Goal: Transaction & Acquisition: Subscribe to service/newsletter

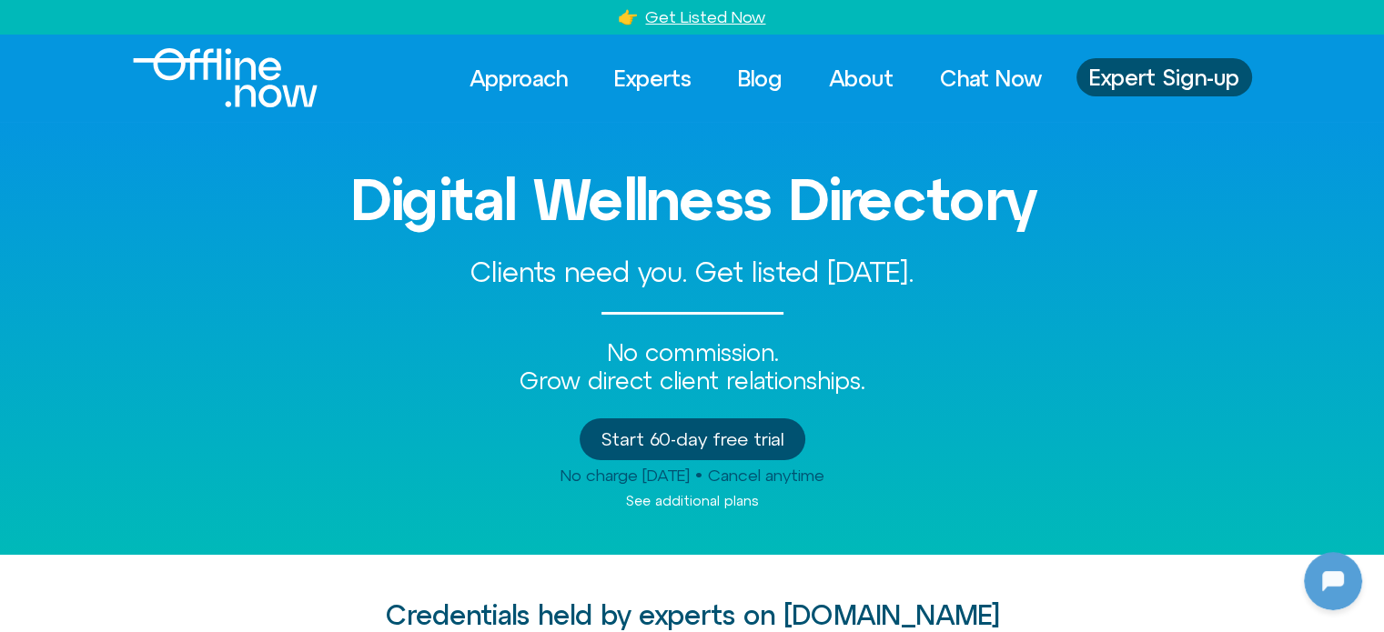
scroll to position [455, 0]
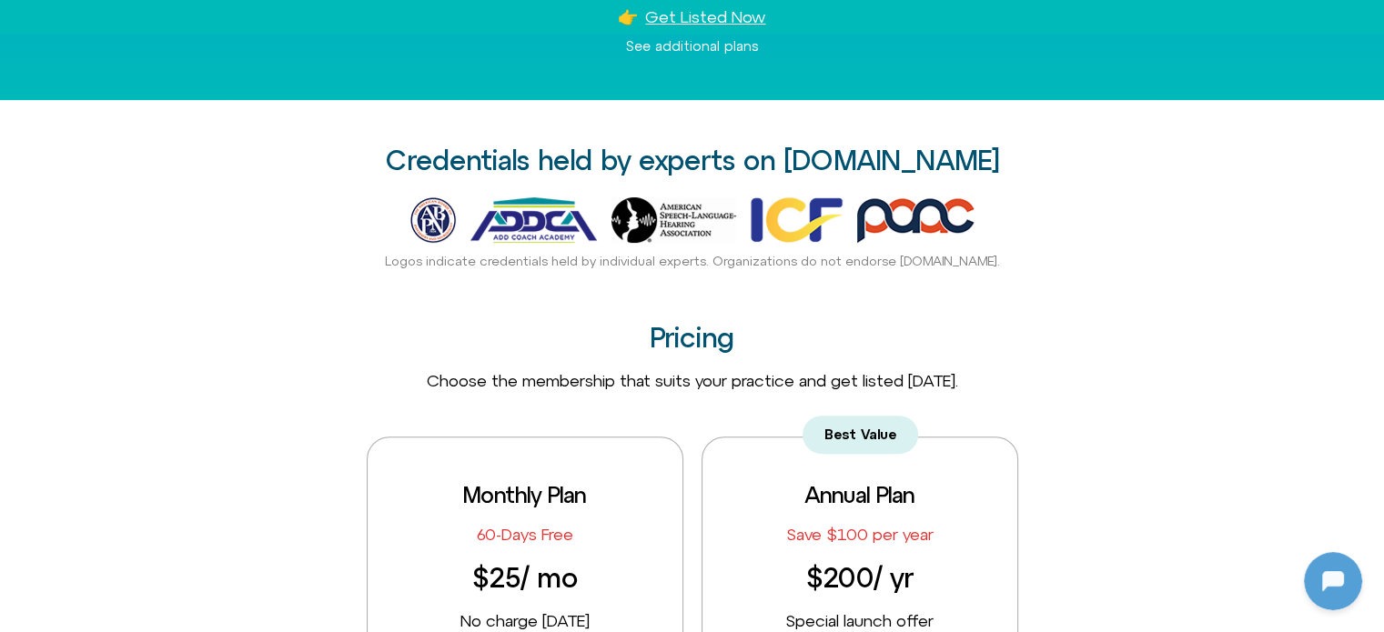
click at [438, 214] on img at bounding box center [432, 219] width 45 height 45
click at [524, 214] on img at bounding box center [533, 219] width 126 height 45
click at [691, 208] on img at bounding box center [673, 219] width 125 height 45
click at [797, 214] on img at bounding box center [796, 219] width 92 height 45
click at [928, 216] on img at bounding box center [915, 219] width 117 height 45
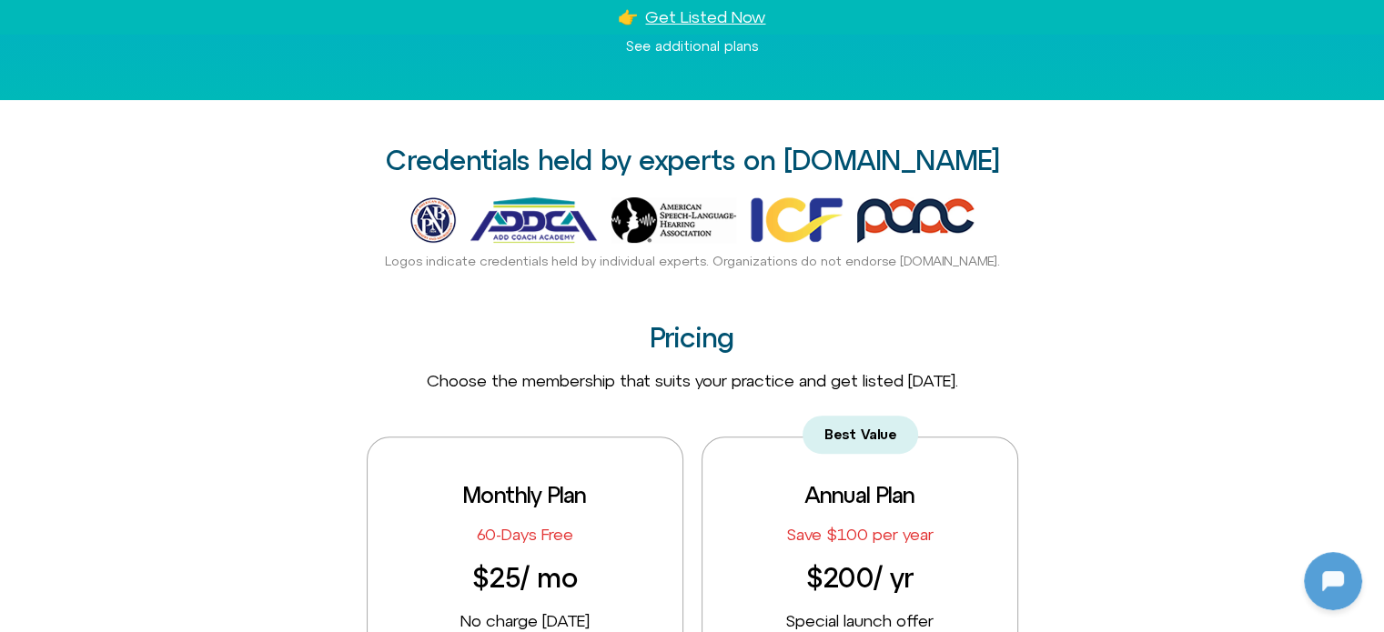
click at [1203, 242] on div "Credentials held by experts on [DOMAIN_NAME]​ Logos indicate credentials held b…" at bounding box center [692, 208] width 1037 height 124
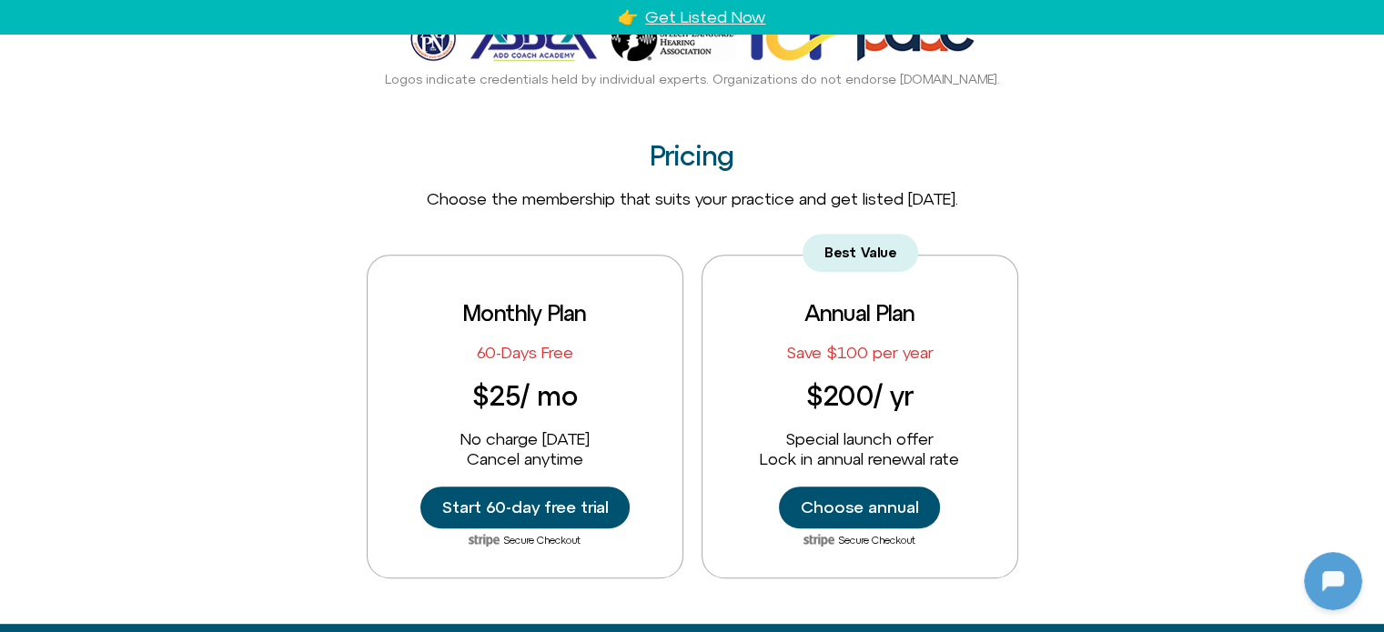
scroll to position [728, 0]
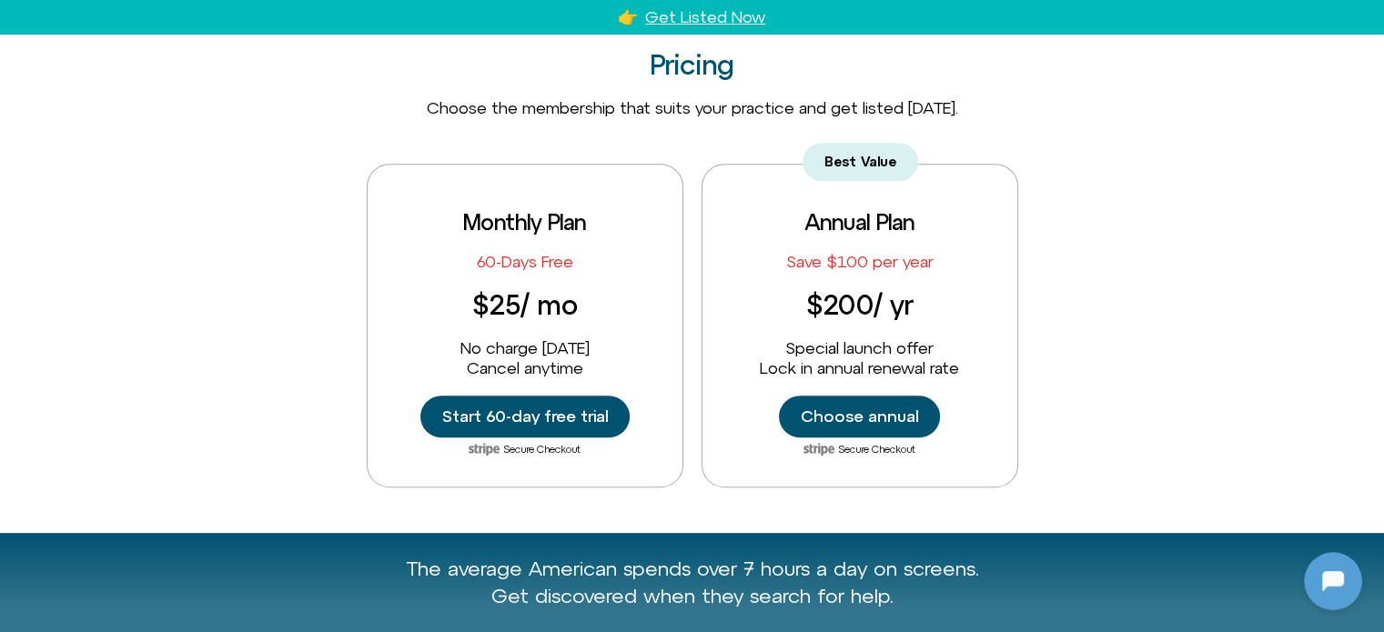
click at [1222, 205] on div "Monthly Plan 60-Days Free $25 / mo No charge [DATE] Cancel anytime Start 60-day…" at bounding box center [692, 326] width 1384 height 324
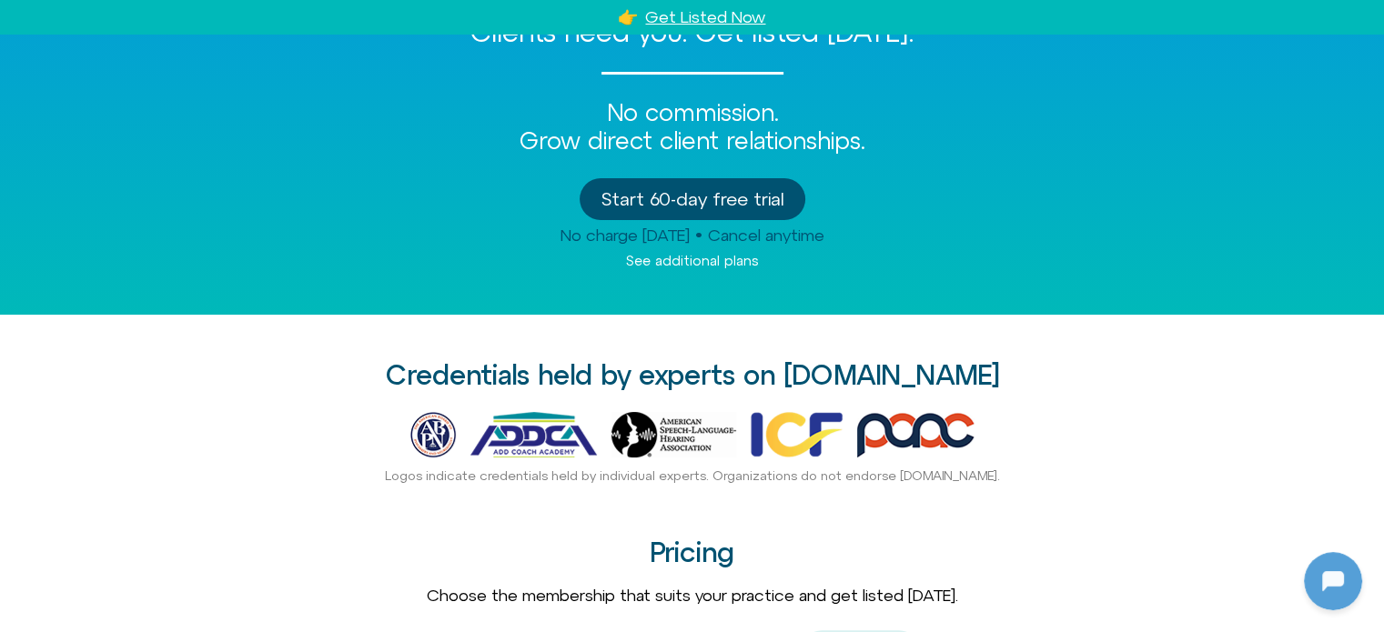
scroll to position [273, 0]
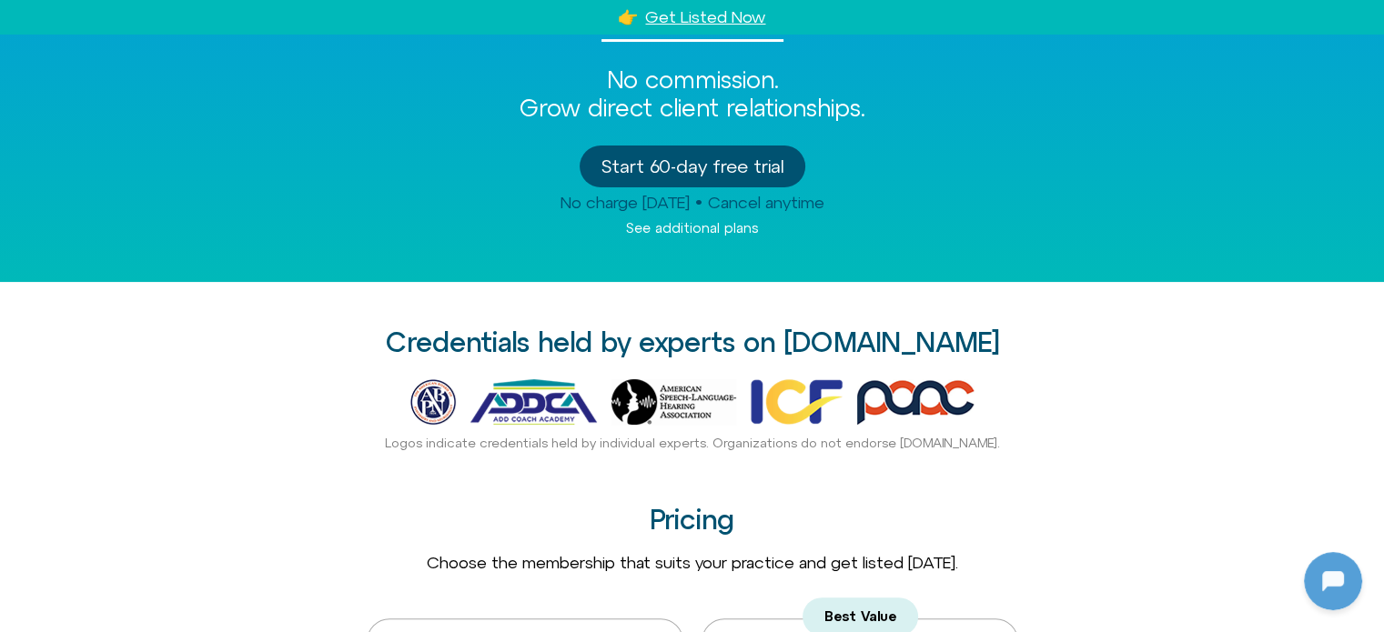
click at [607, 204] on span "No charge [DATE] • Cancel anytime" at bounding box center [692, 202] width 264 height 19
click at [787, 211] on div "No charge [DATE] • Cancel anytime" at bounding box center [692, 203] width 1037 height 20
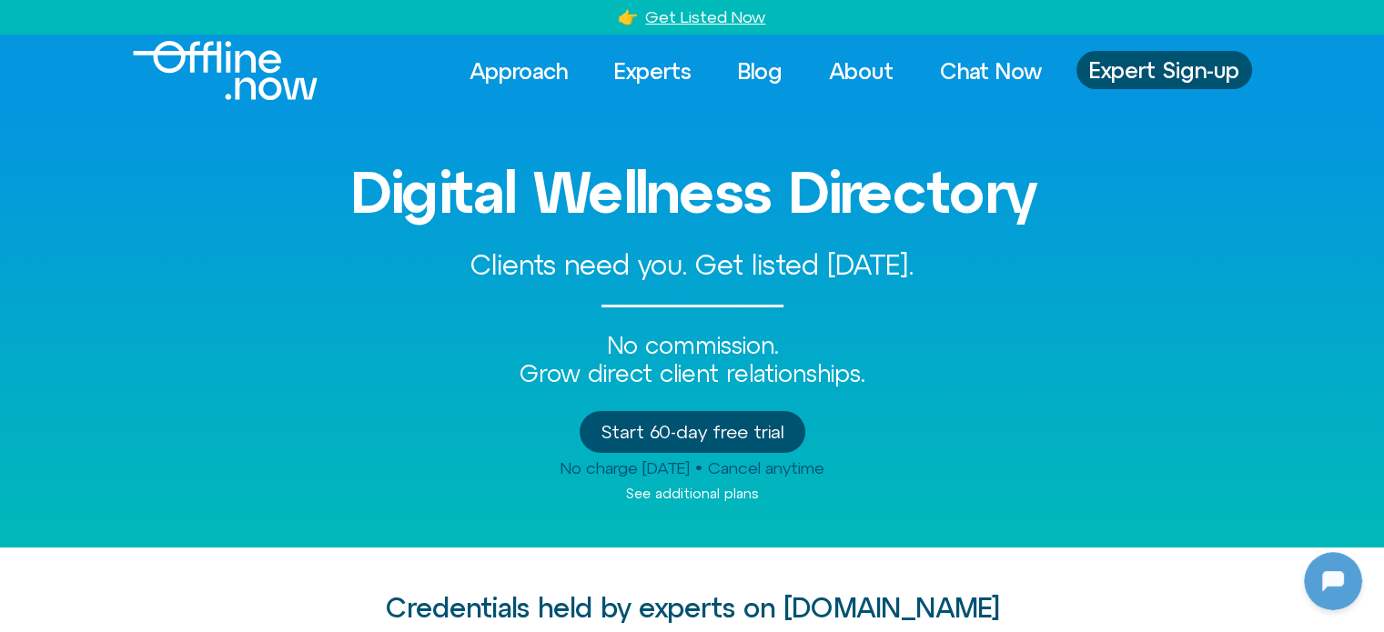
scroll to position [0, 0]
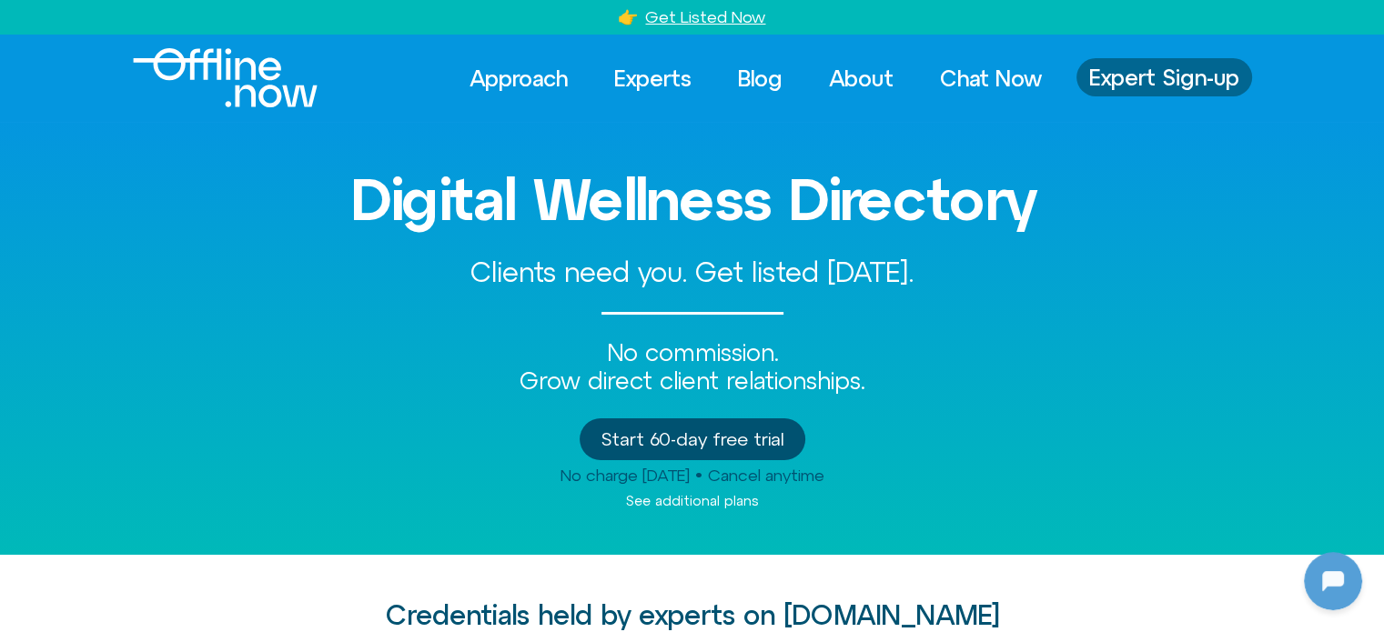
click at [1174, 71] on span "Expert Sign-up" at bounding box center [1164, 77] width 150 height 24
click at [714, 11] on link "Get Listed Now" at bounding box center [705, 16] width 120 height 19
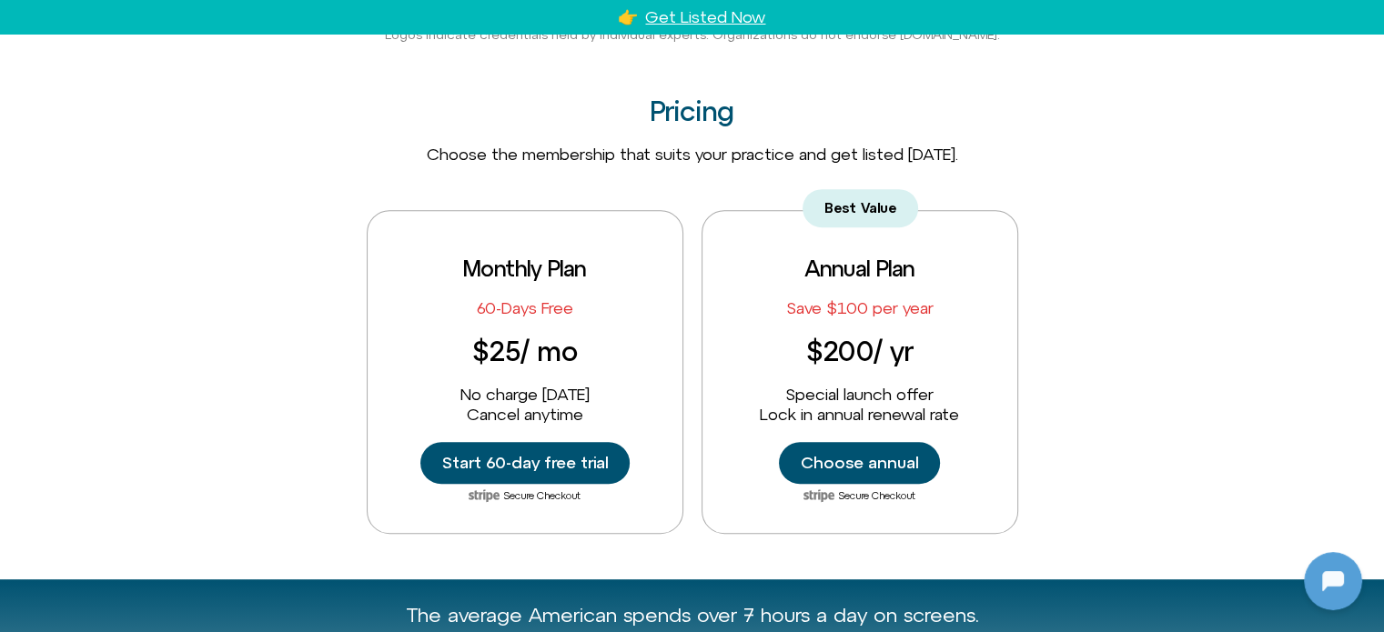
scroll to position [720, 0]
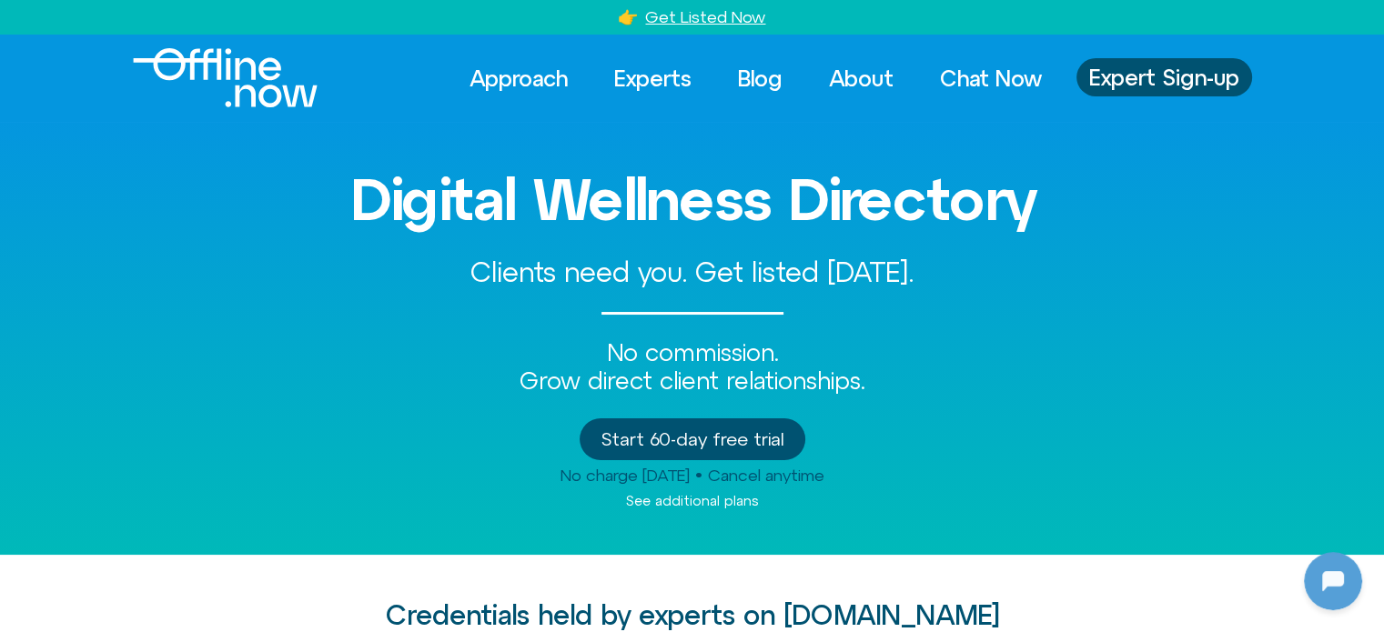
click at [709, 16] on link "Get Listed Now" at bounding box center [705, 16] width 120 height 19
